Goal: Transaction & Acquisition: Purchase product/service

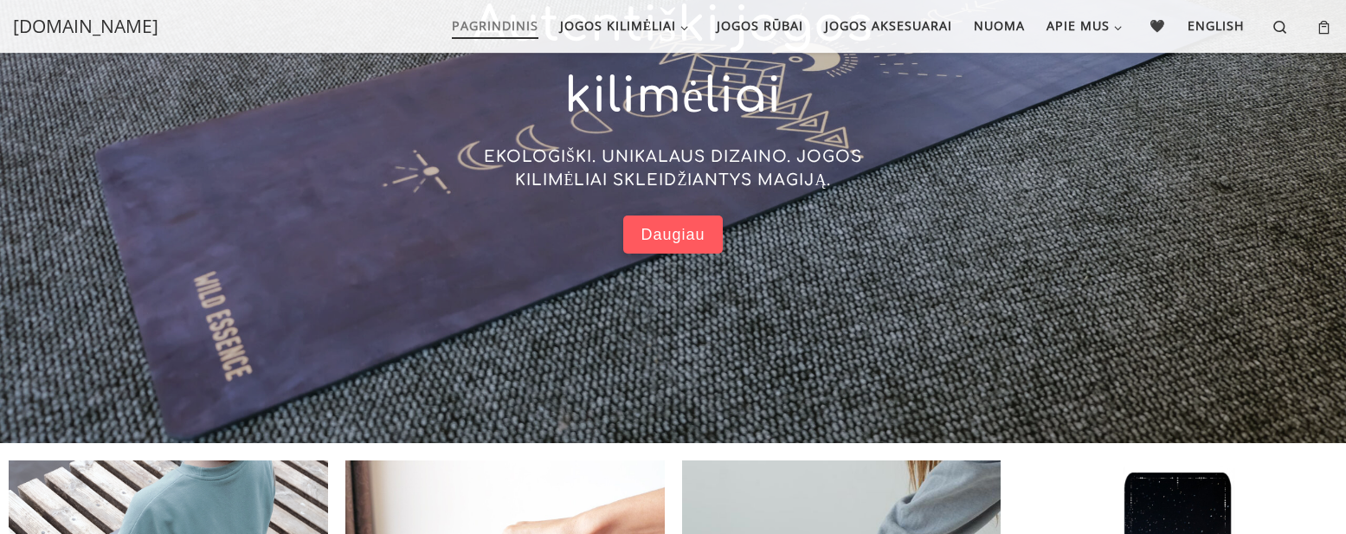
click at [660, 222] on link "Daugiau" at bounding box center [672, 234] width 99 height 39
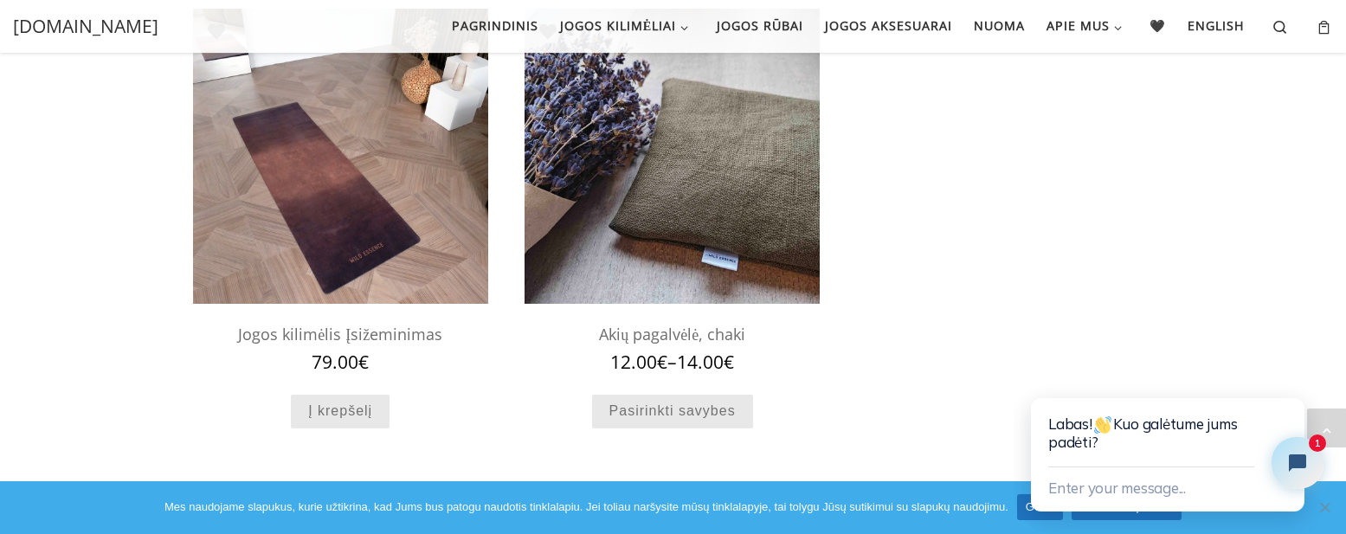
scroll to position [1661, 0]
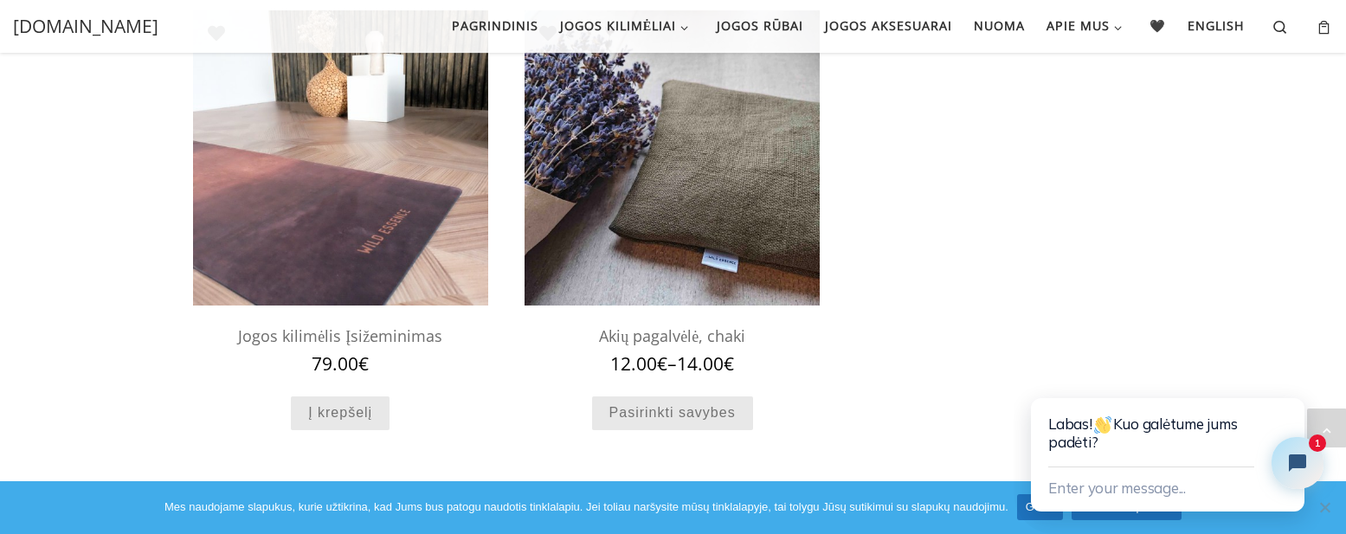
click at [272, 125] on img at bounding box center [340, 157] width 295 height 295
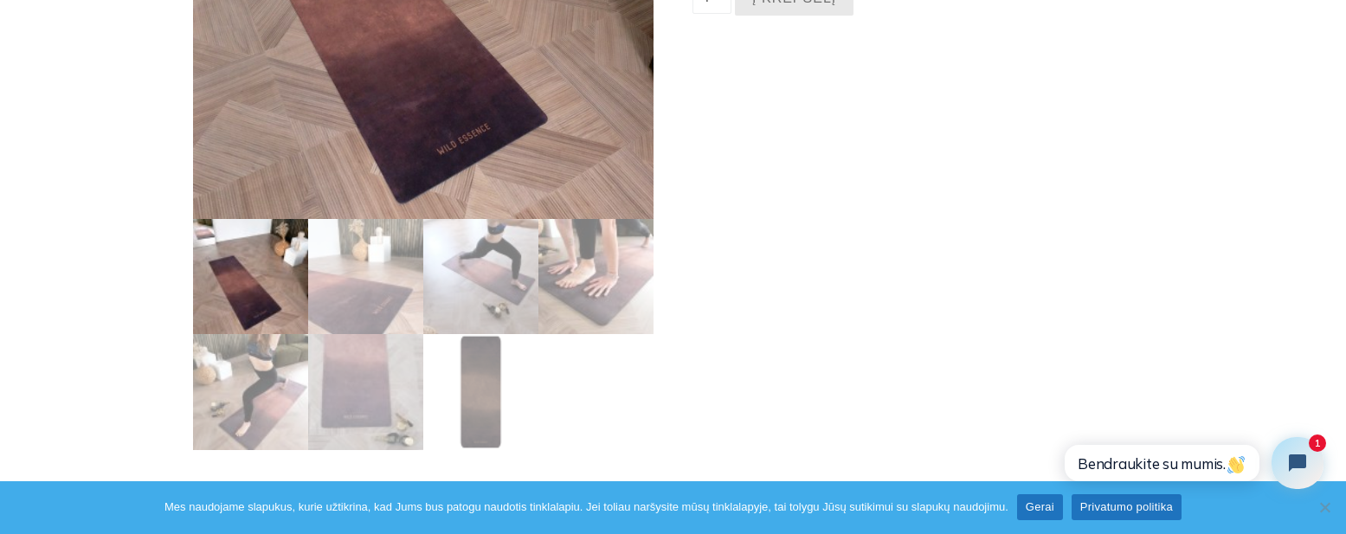
scroll to position [415, 0]
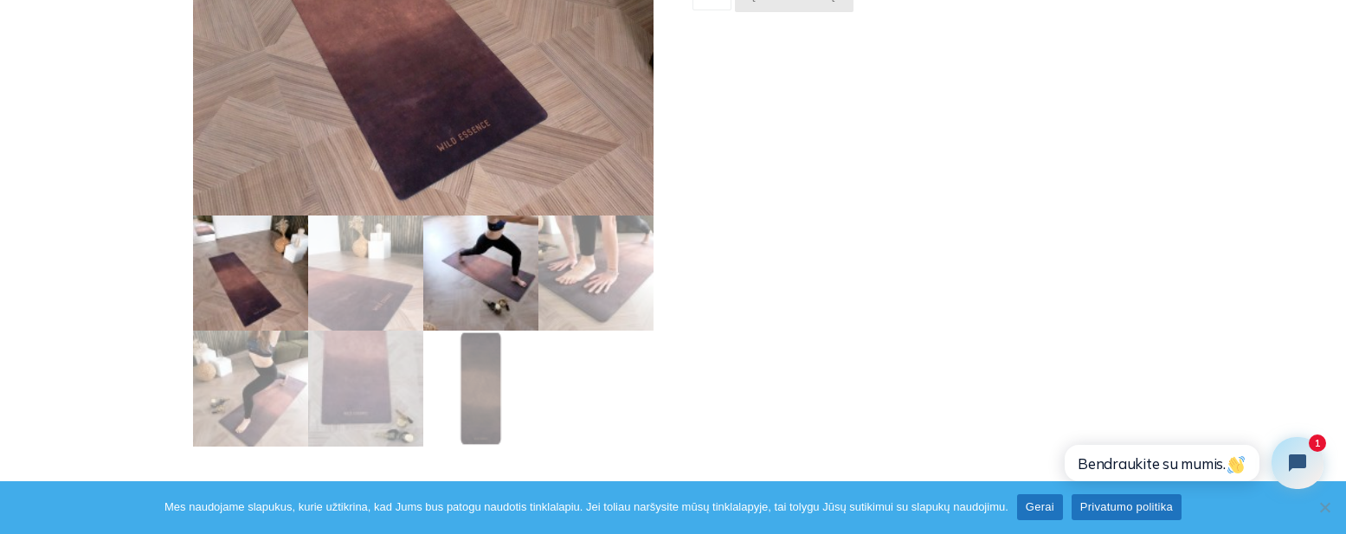
click at [492, 270] on img at bounding box center [480, 272] width 115 height 115
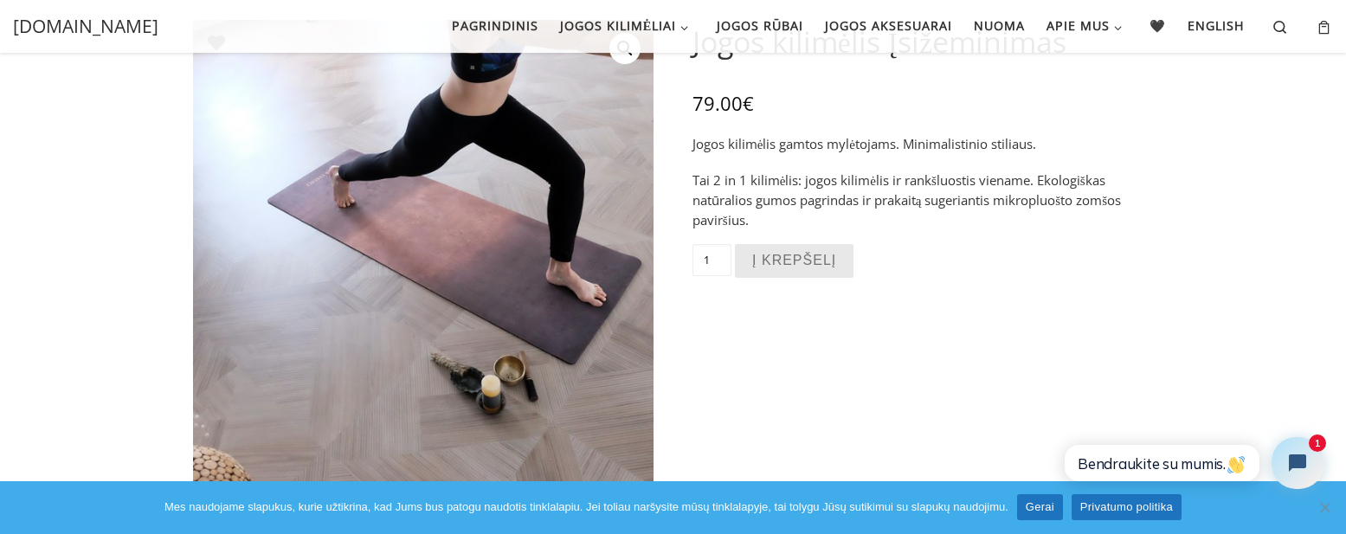
scroll to position [104, 0]
